Goal: Task Accomplishment & Management: Manage account settings

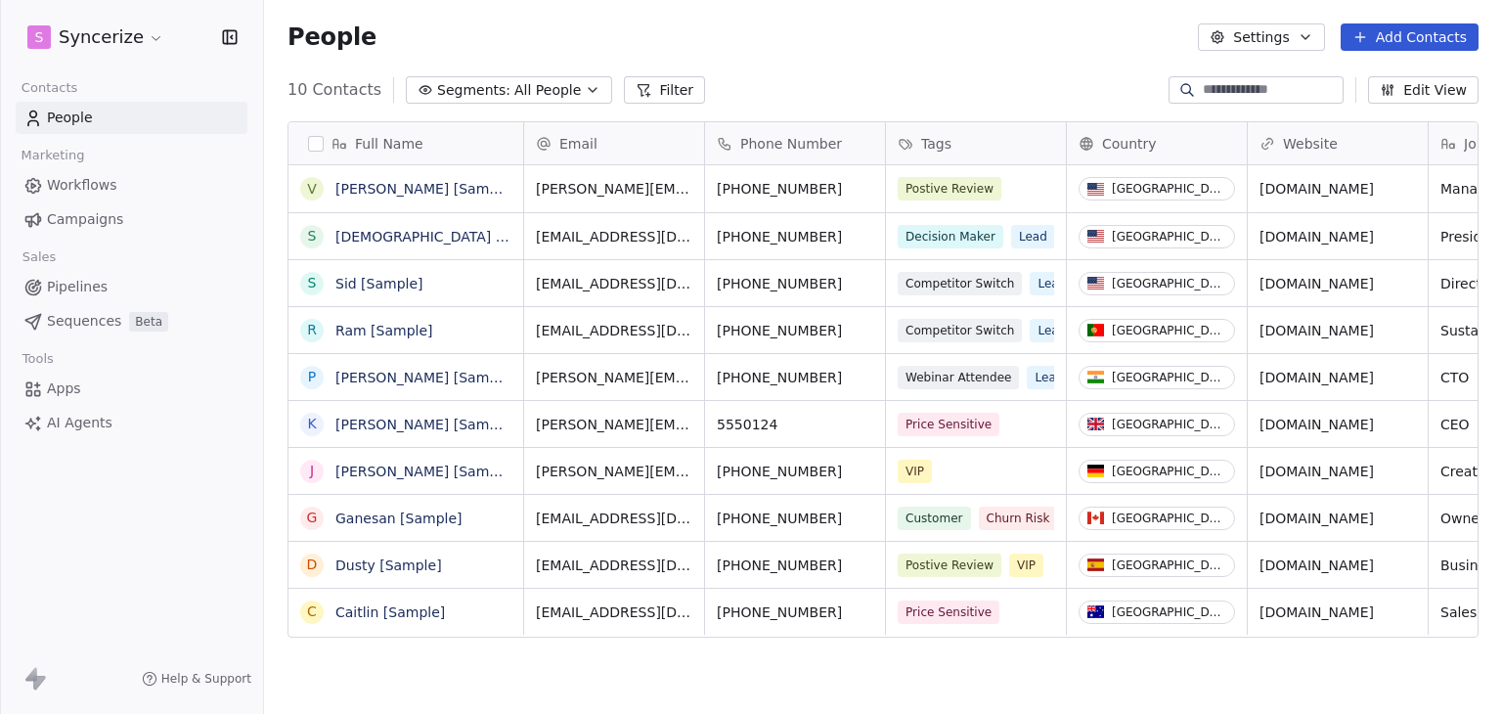
scroll to position [612, 1222]
click at [120, 52] on html "S Syncerize Contacts People Marketing Workflows Campaigns Sales Pipelines Seque…" at bounding box center [751, 357] width 1502 height 714
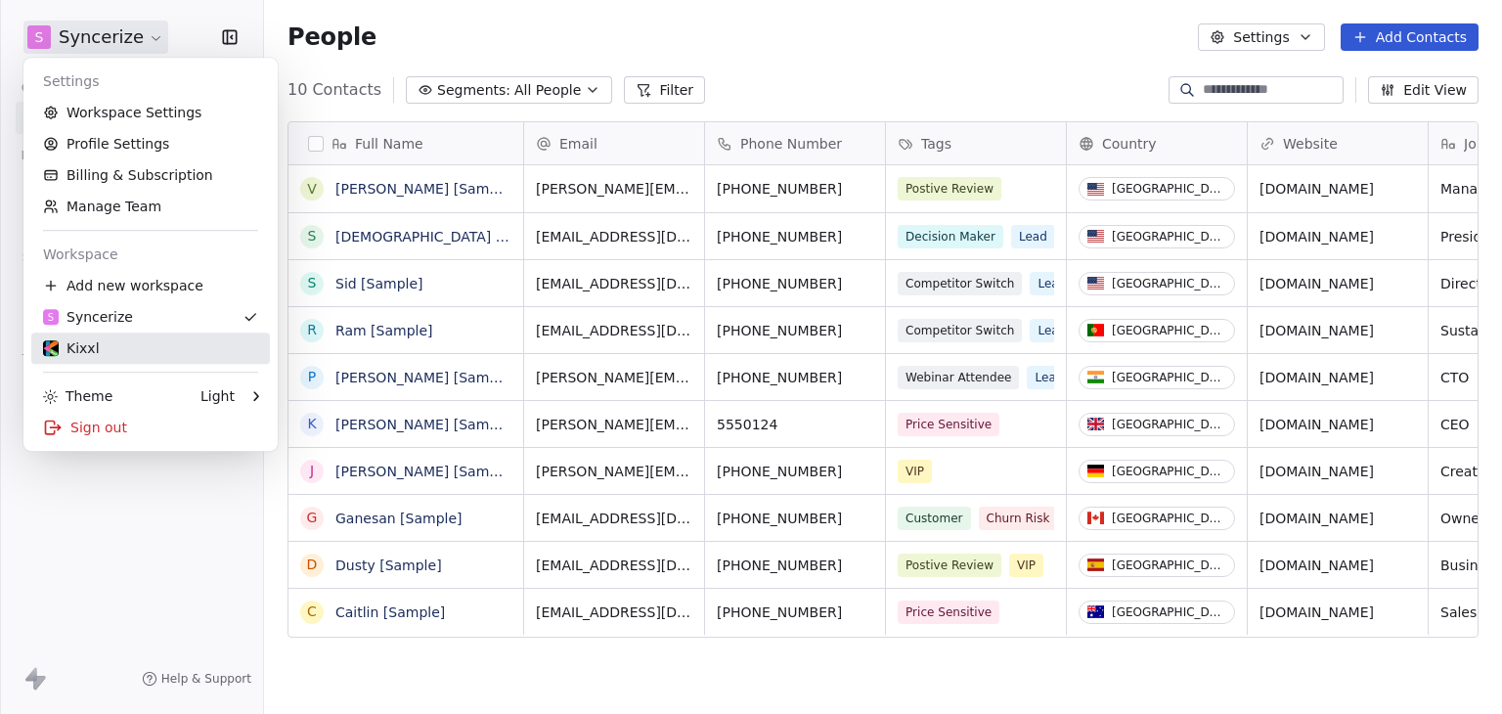
click at [79, 351] on div "Kixxl" at bounding box center [71, 348] width 57 height 20
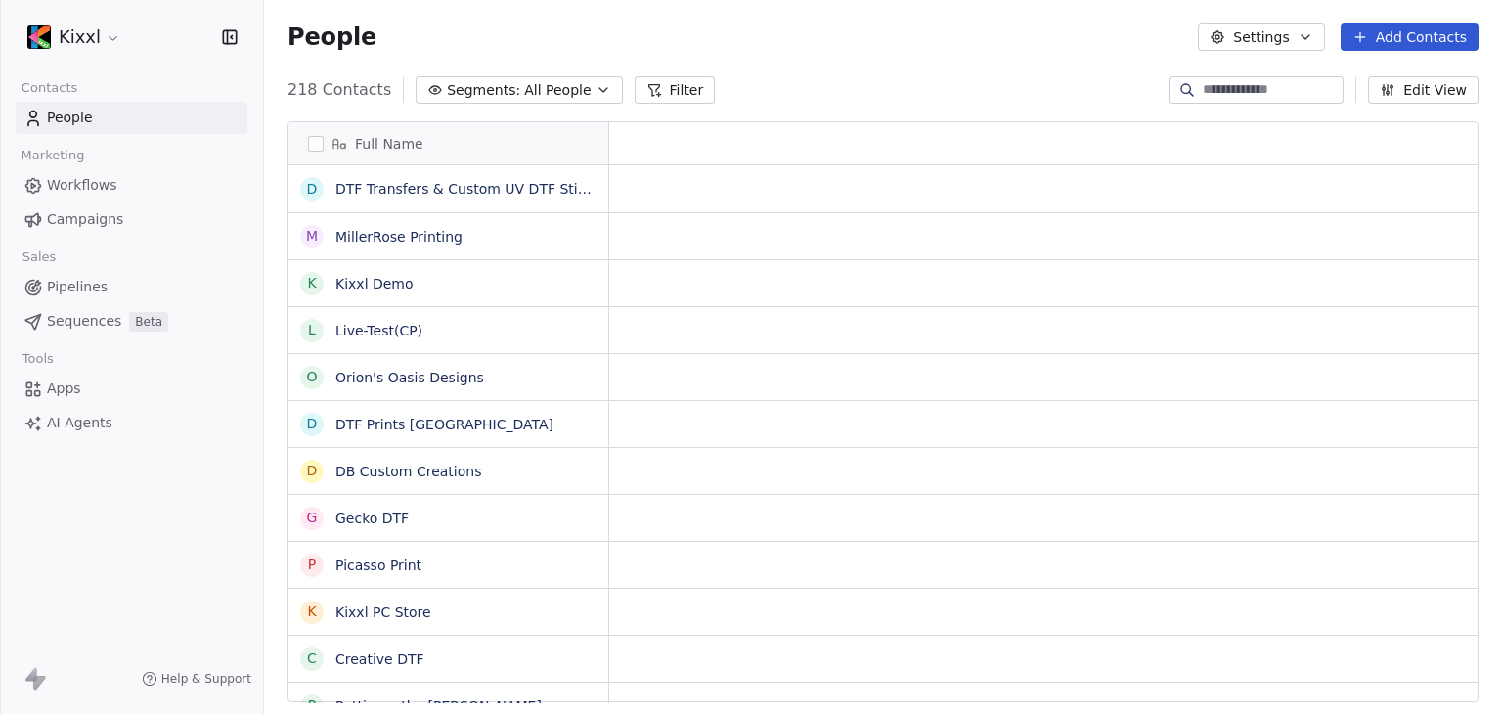
scroll to position [612, 1222]
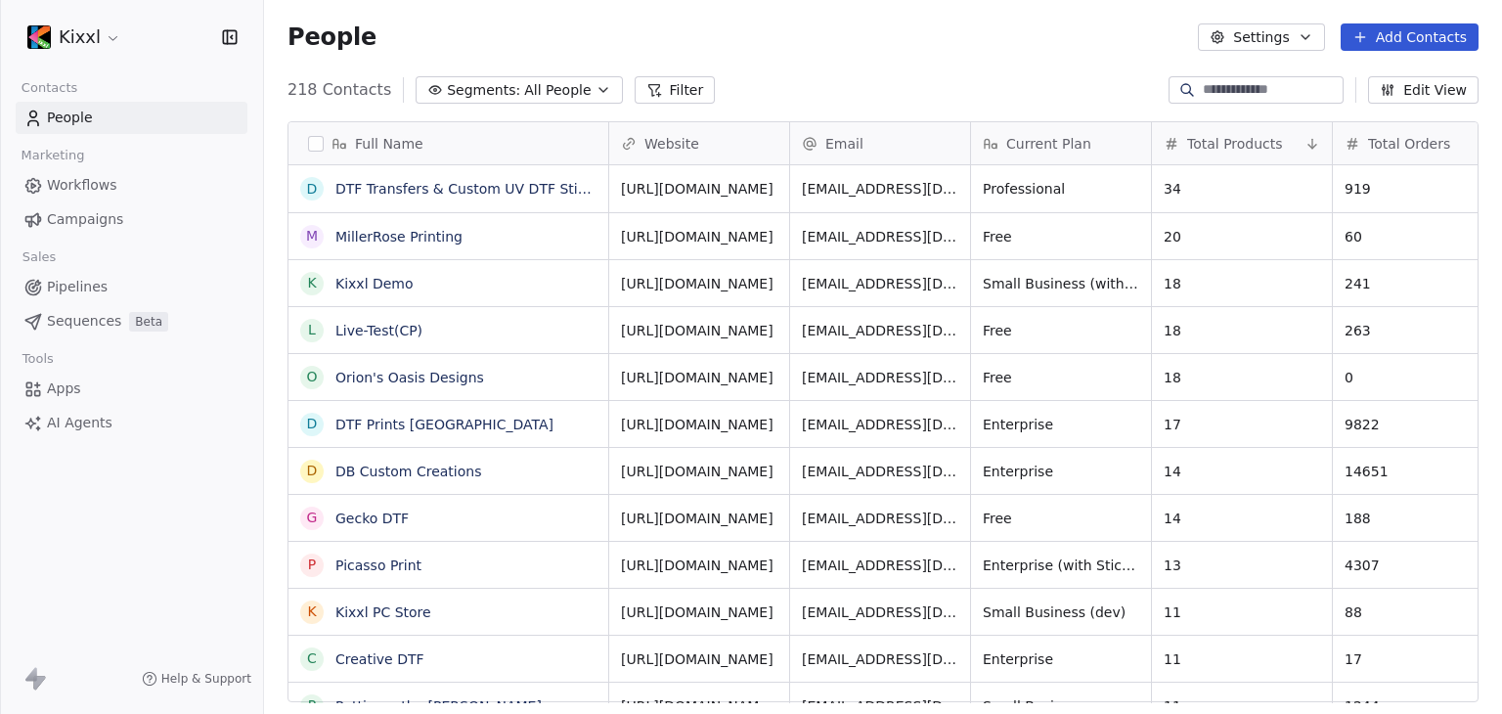
click at [81, 43] on html "Kixxl Contacts People Marketing Workflows Campaigns Sales Pipelines Sequences B…" at bounding box center [751, 357] width 1502 height 714
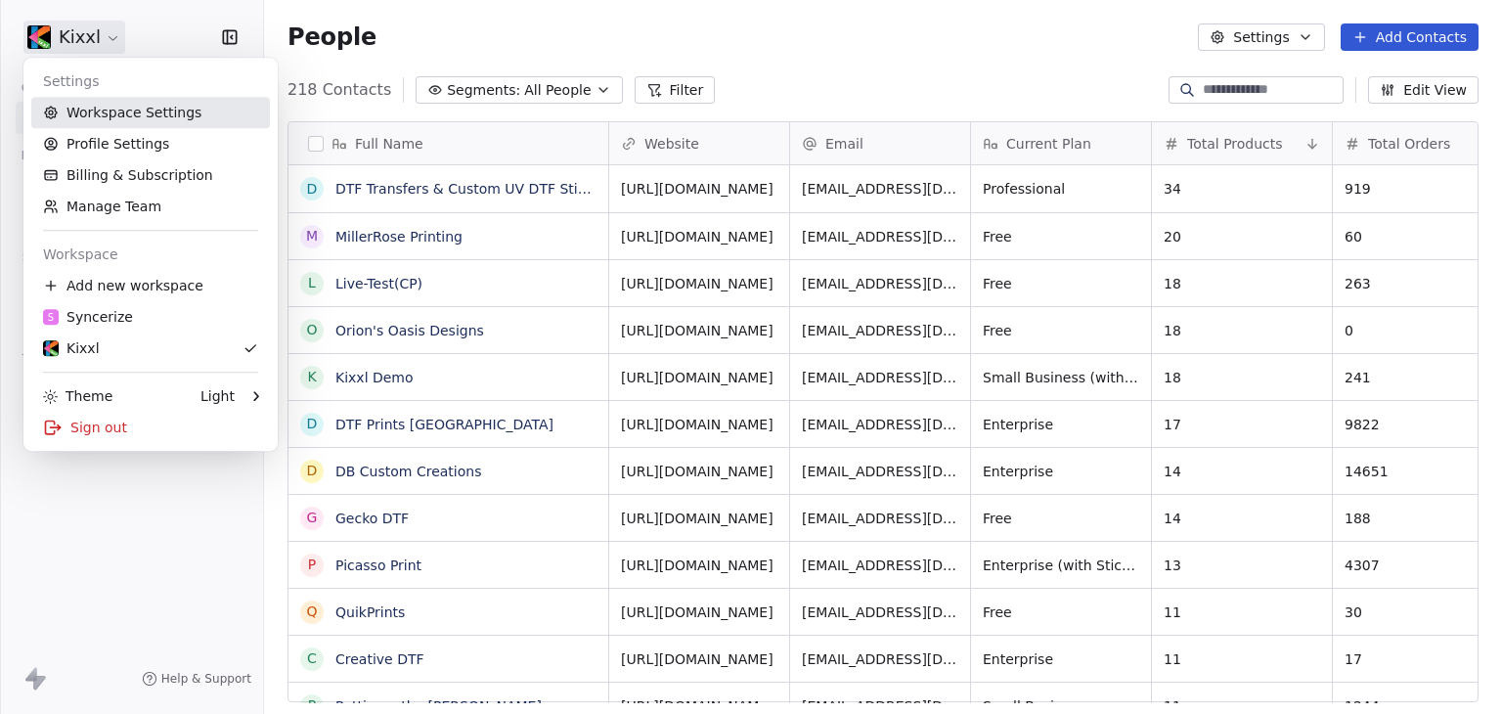
click at [191, 104] on link "Workspace Settings" at bounding box center [150, 112] width 239 height 31
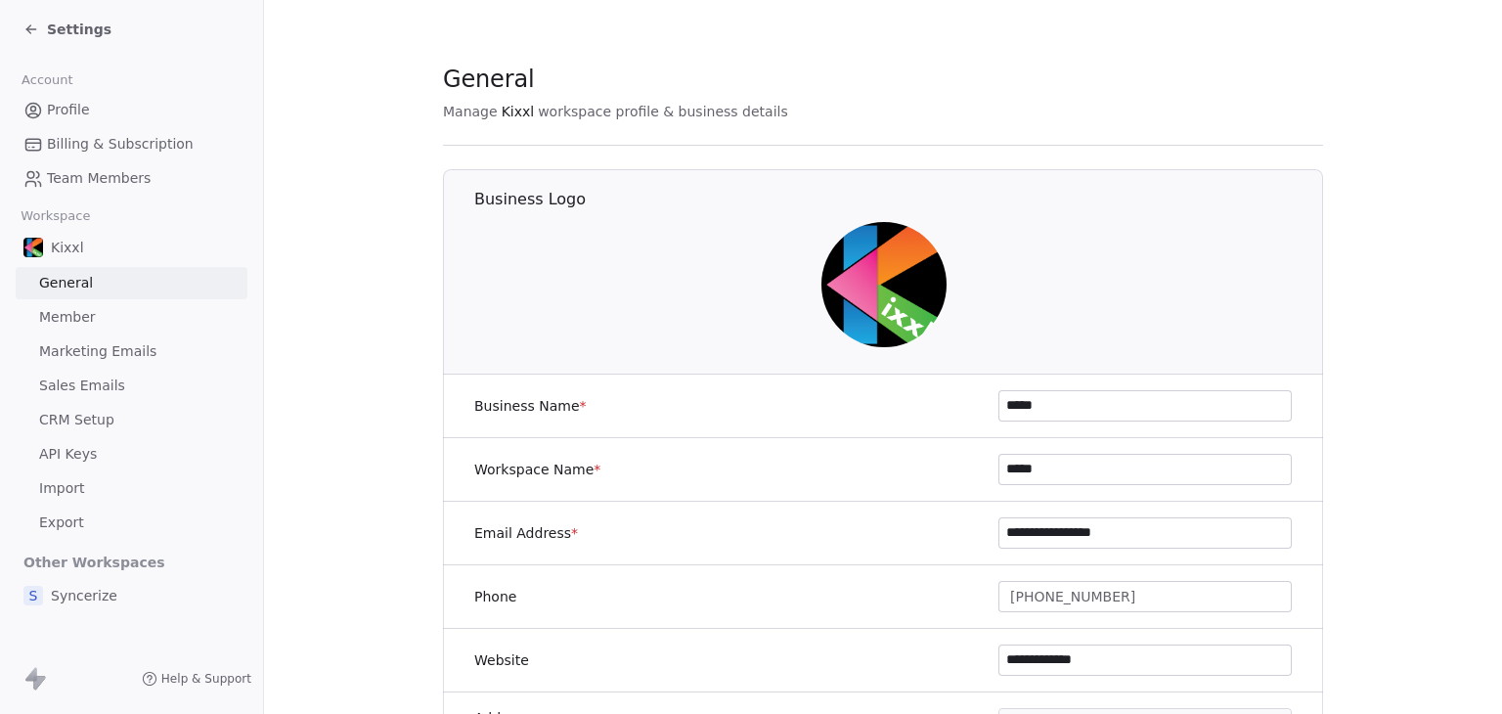
click at [97, 381] on span "Sales Emails" at bounding box center [82, 385] width 86 height 21
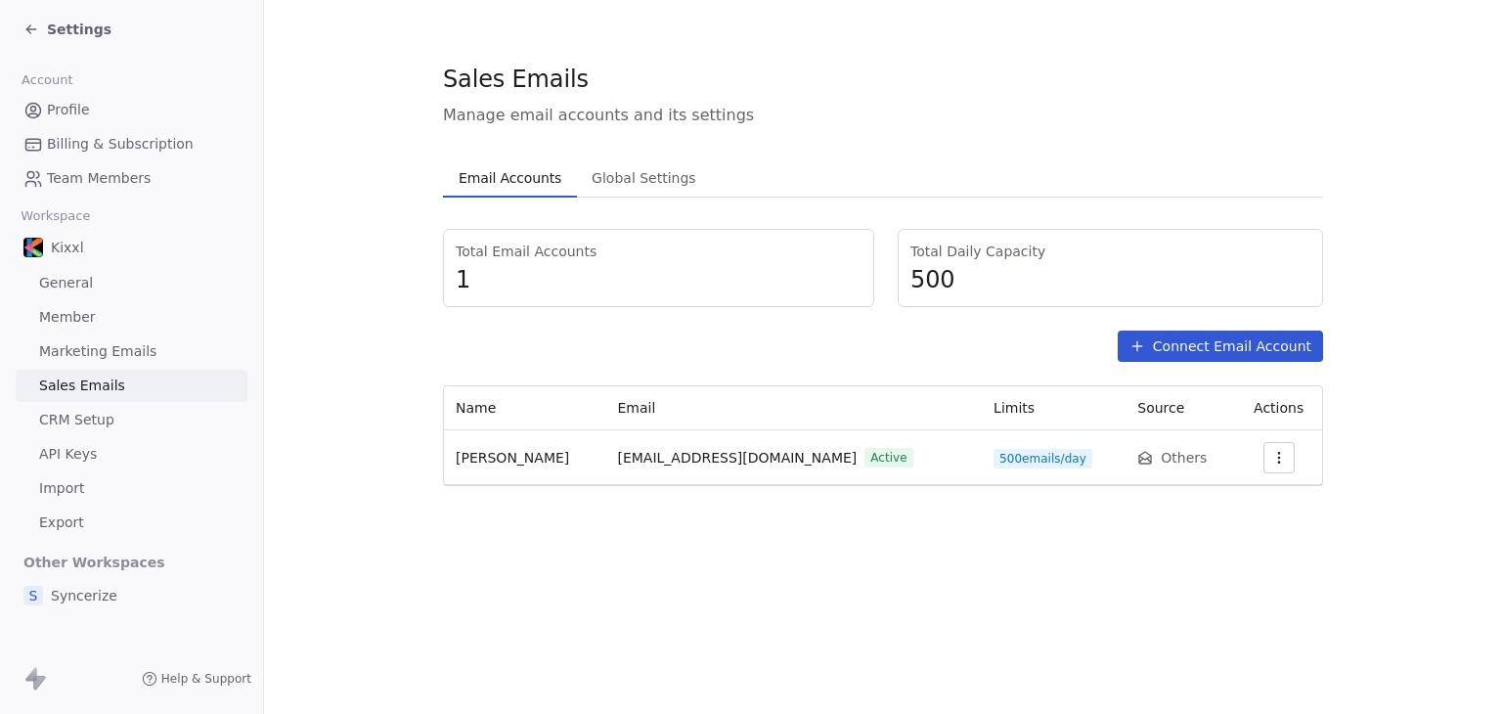
click at [1271, 459] on icon "button" at bounding box center [1279, 458] width 16 height 16
click at [1248, 502] on span "Settings" at bounding box center [1239, 501] width 56 height 21
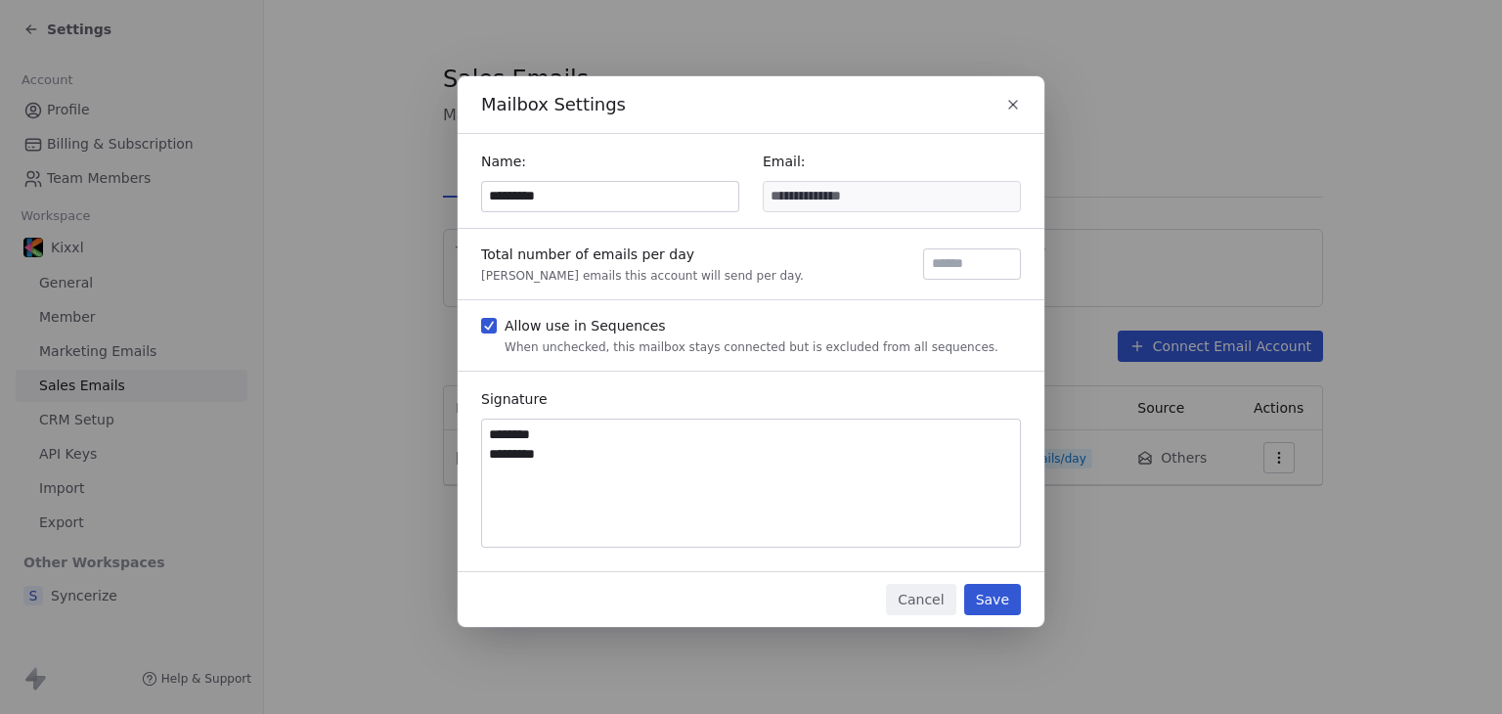
click at [624, 476] on textarea "******** *********" at bounding box center [751, 482] width 538 height 127
click at [1126, 231] on div "**********" at bounding box center [751, 357] width 1502 height 625
click at [1010, 106] on icon "button" at bounding box center [1013, 105] width 8 height 8
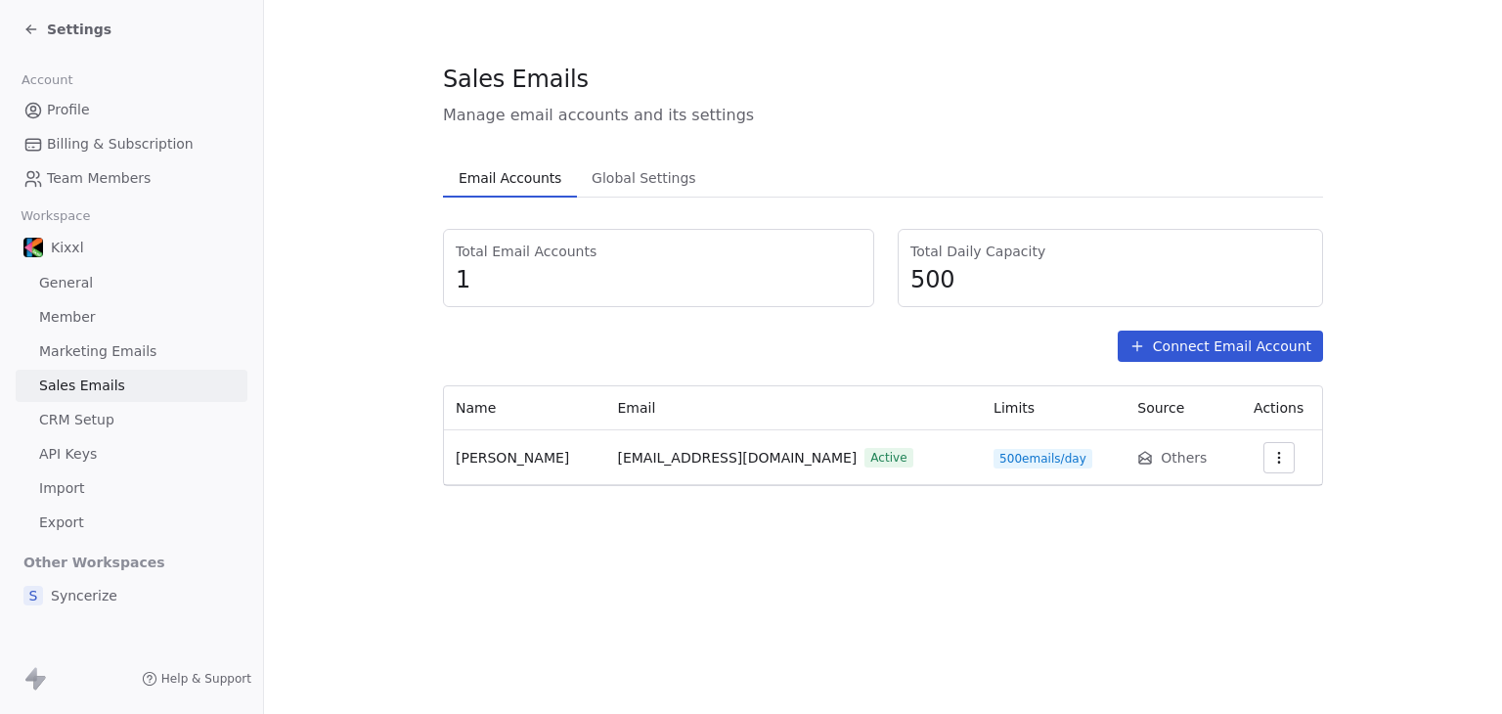
click at [1264, 466] on button "button" at bounding box center [1278, 457] width 31 height 31
click at [1220, 338] on html "Settings Account Profile Billing & Subscription Team Members Workspace Kixxl Ge…" at bounding box center [751, 357] width 1502 height 714
click at [1220, 338] on button "Connect Email Account" at bounding box center [1219, 345] width 205 height 31
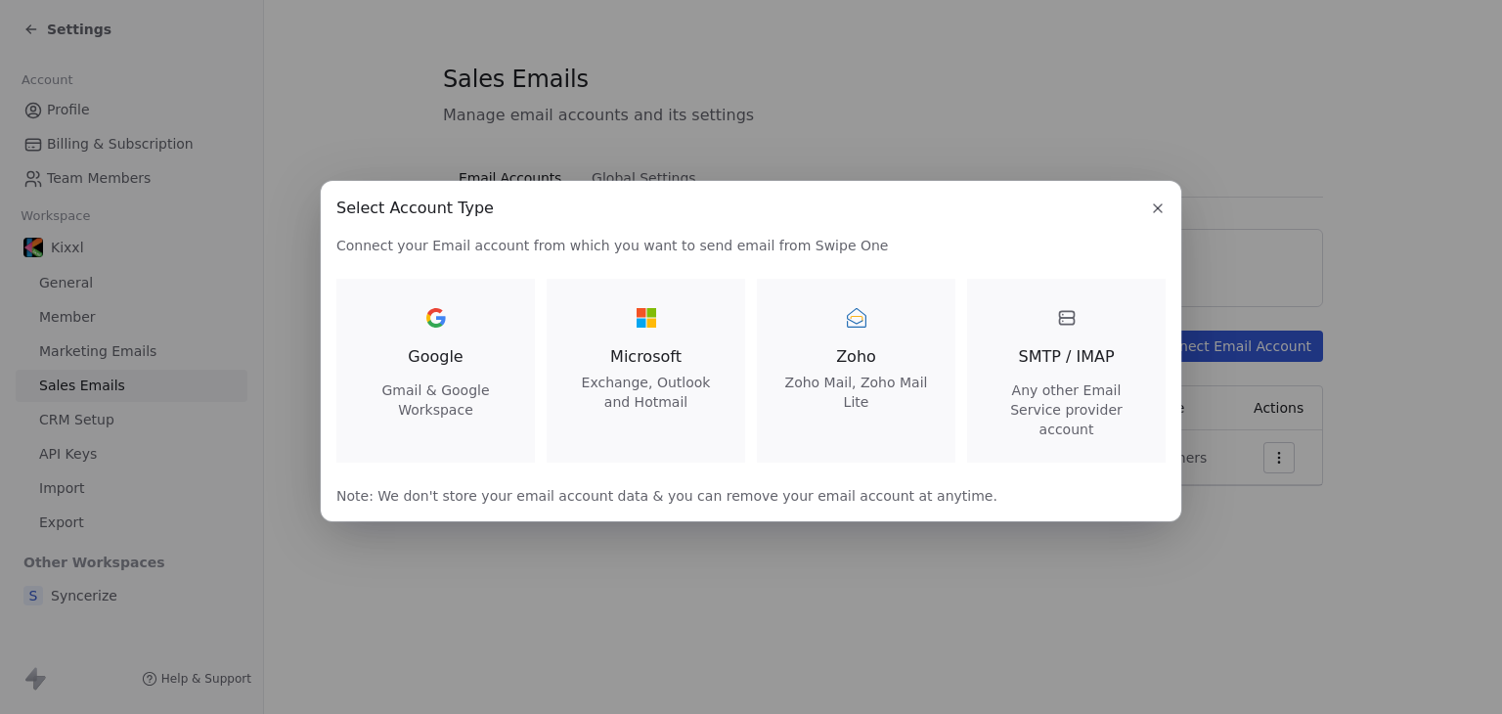
click at [1021, 369] on span "SMTP / IMAP" at bounding box center [1066, 356] width 96 height 23
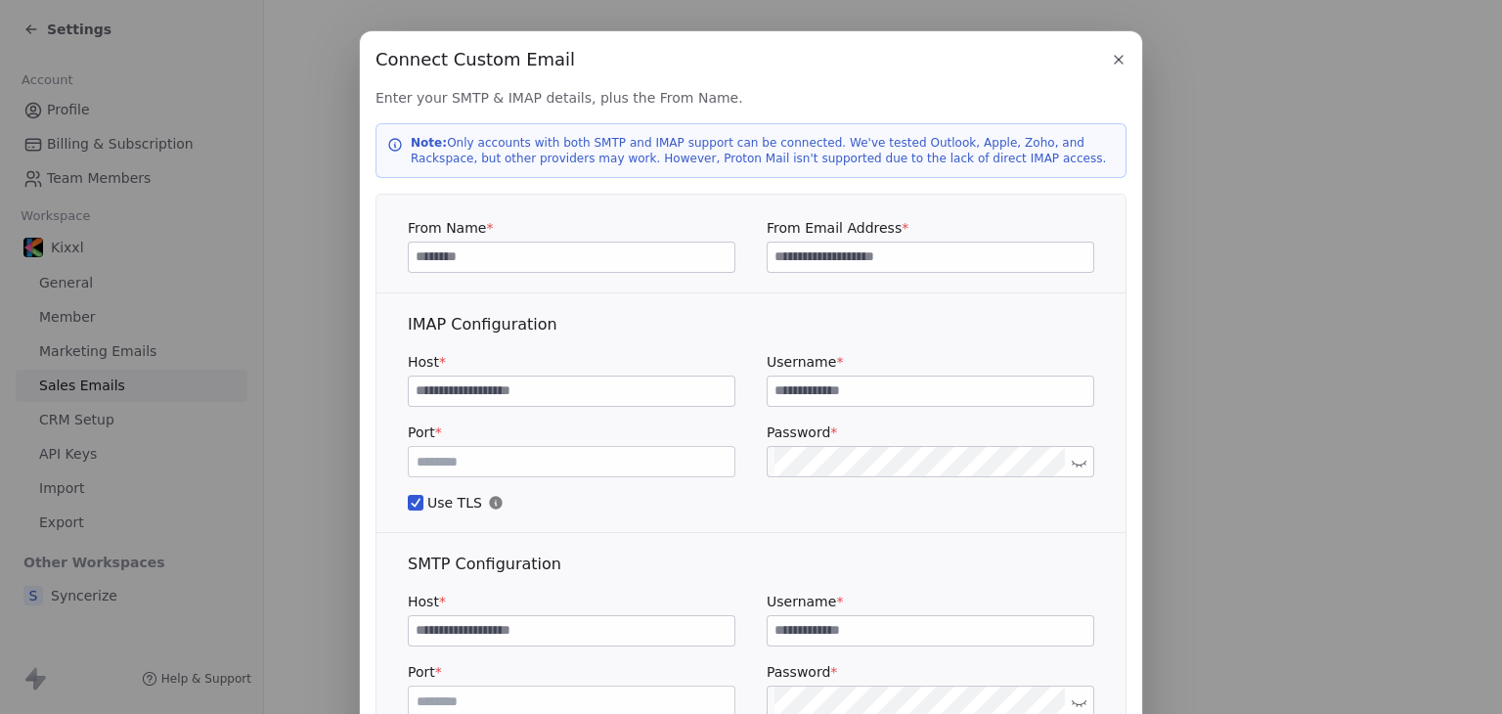
click at [1259, 381] on div "Connect Custom Email Connect Custom Email Enter your SMTP & IMAP details, plus …" at bounding box center [751, 448] width 1502 height 897
click at [1116, 66] on icon "button" at bounding box center [1119, 60] width 16 height 16
